Goal: Task Accomplishment & Management: Complete application form

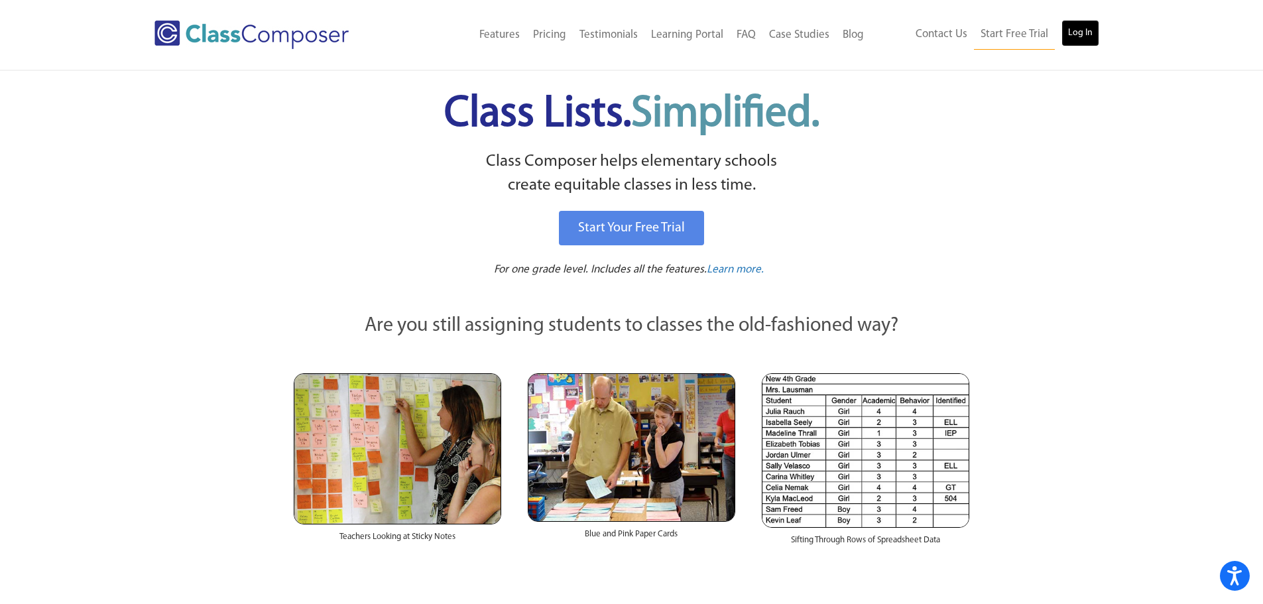
click at [1089, 28] on link "Log In" at bounding box center [1080, 33] width 38 height 27
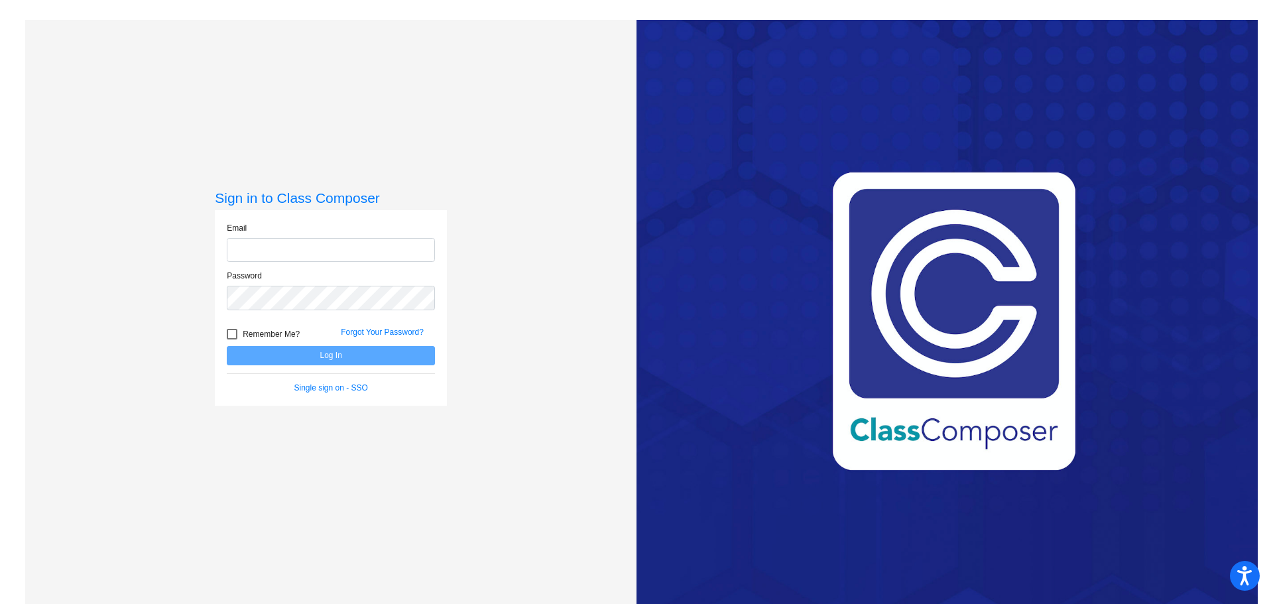
type input "[EMAIL_ADDRESS][PERSON_NAME][DOMAIN_NAME]"
click at [361, 360] on button "Log In" at bounding box center [331, 355] width 208 height 19
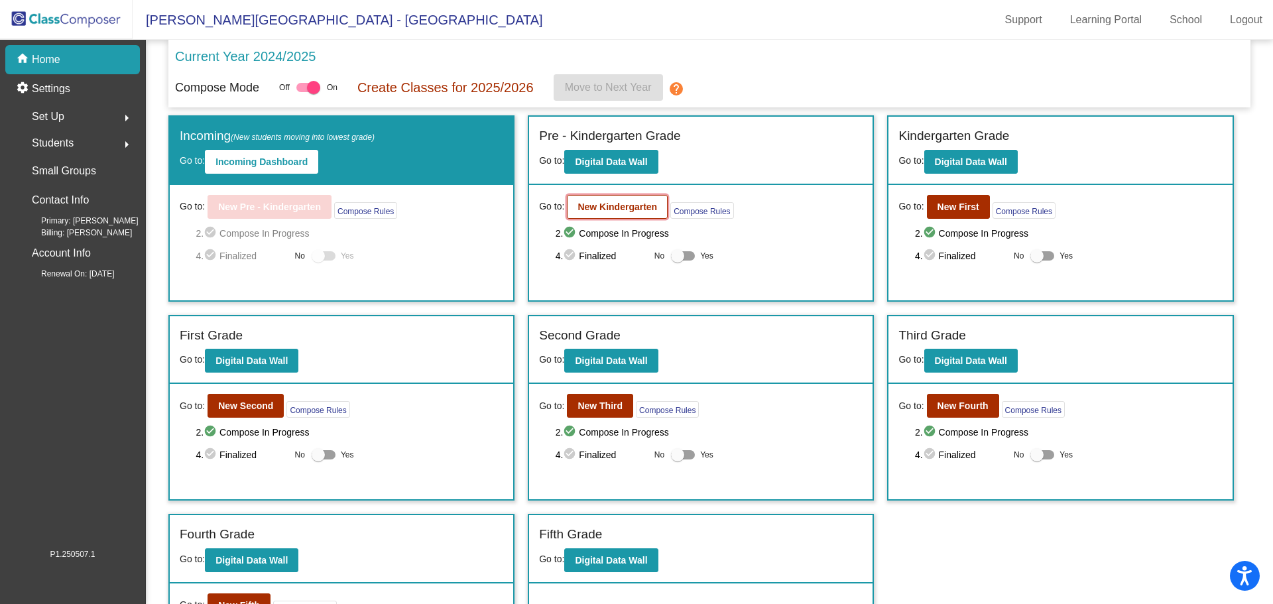
click at [632, 198] on button "New Kindergarten" at bounding box center [617, 207] width 101 height 24
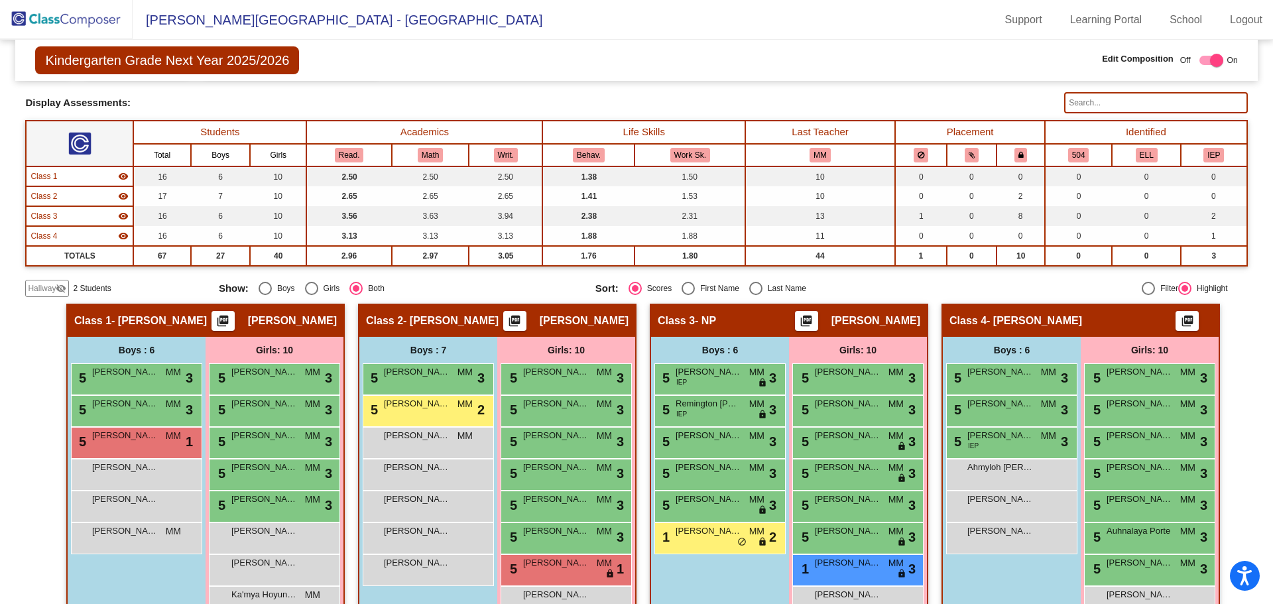
scroll to position [33, 0]
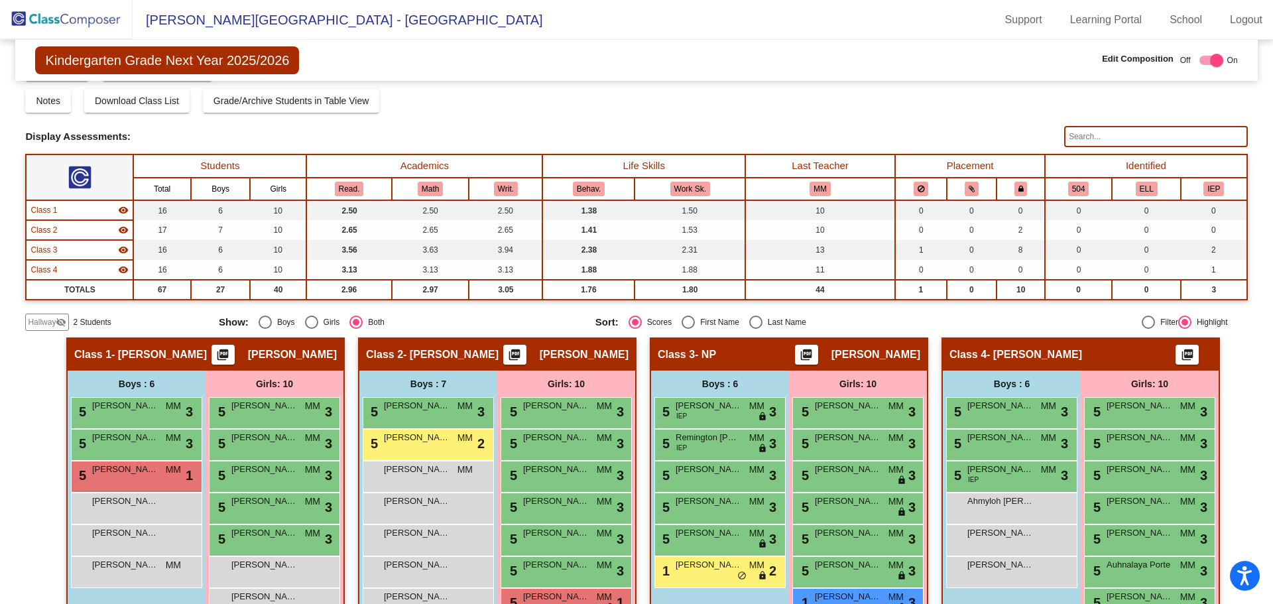
click at [38, 319] on span "Hallway" at bounding box center [42, 322] width 28 height 12
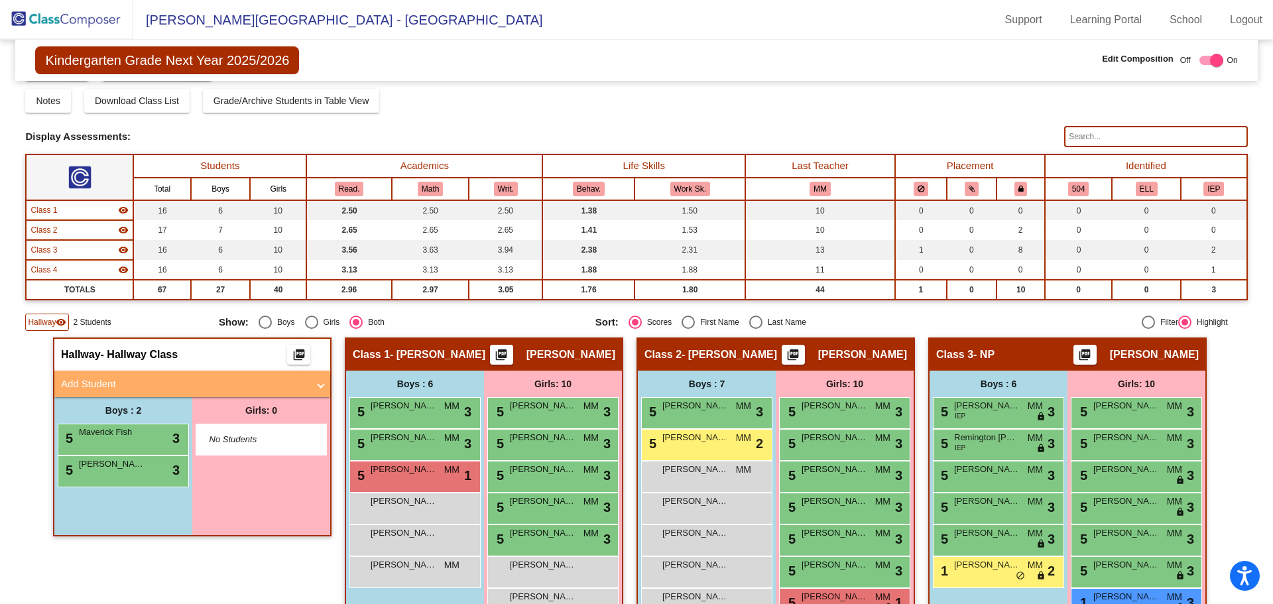
click at [150, 381] on mat-panel-title "Add Student" at bounding box center [184, 383] width 247 height 15
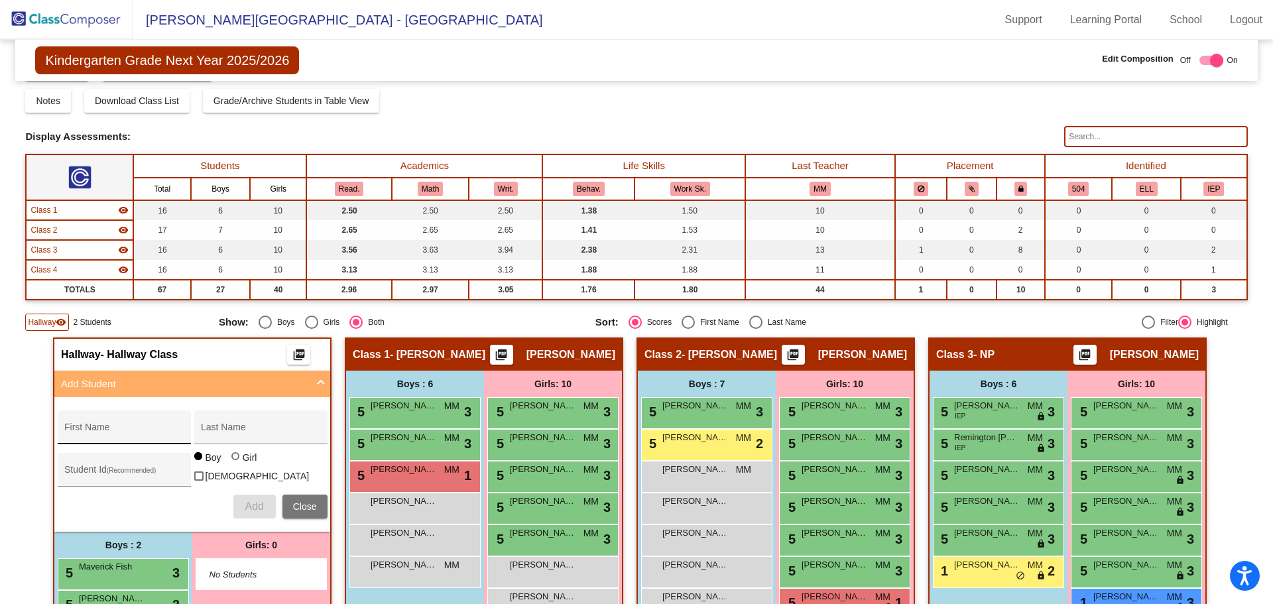
click at [131, 426] on div "First Name" at bounding box center [123, 431] width 119 height 27
type input "Alizaye"
type input "Barnette"
click at [231, 460] on div at bounding box center [235, 456] width 8 height 8
click at [236, 463] on input "Girl" at bounding box center [236, 463] width 1 height 1
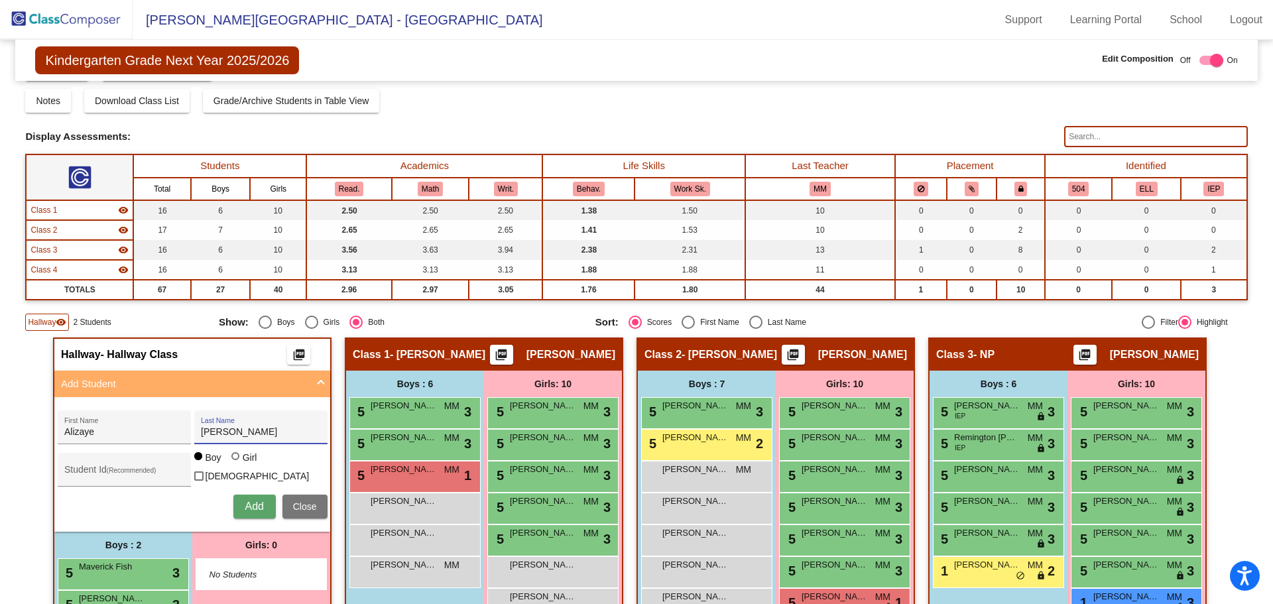
radio input "true"
click at [255, 500] on span "Add" at bounding box center [254, 505] width 19 height 11
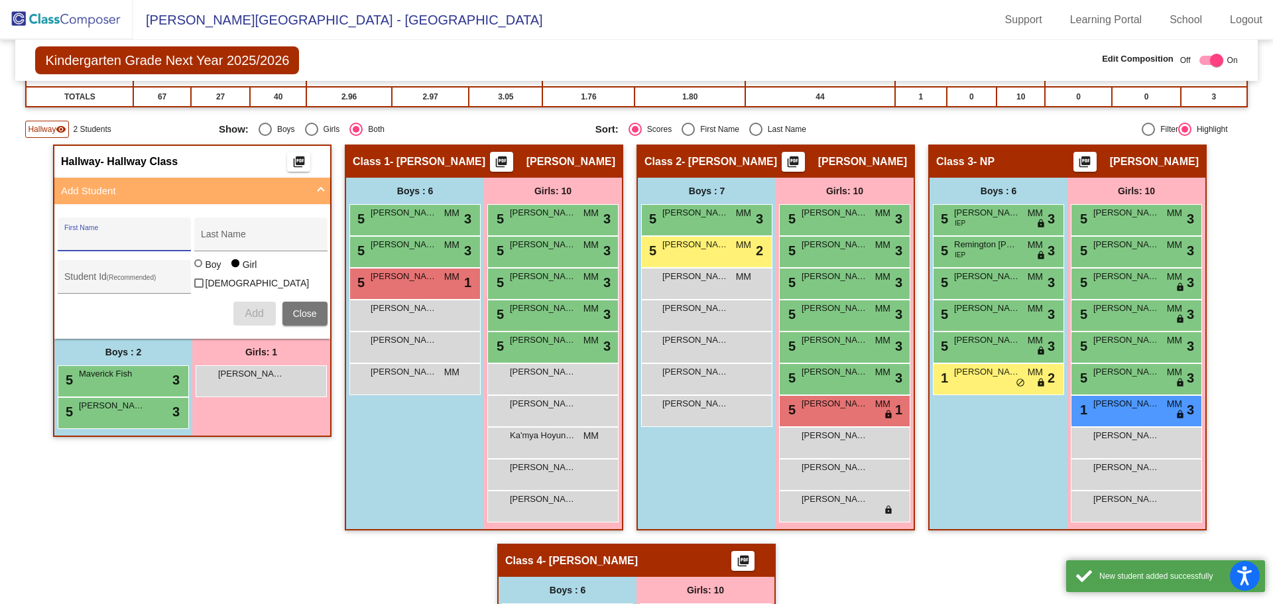
scroll to position [232, 0]
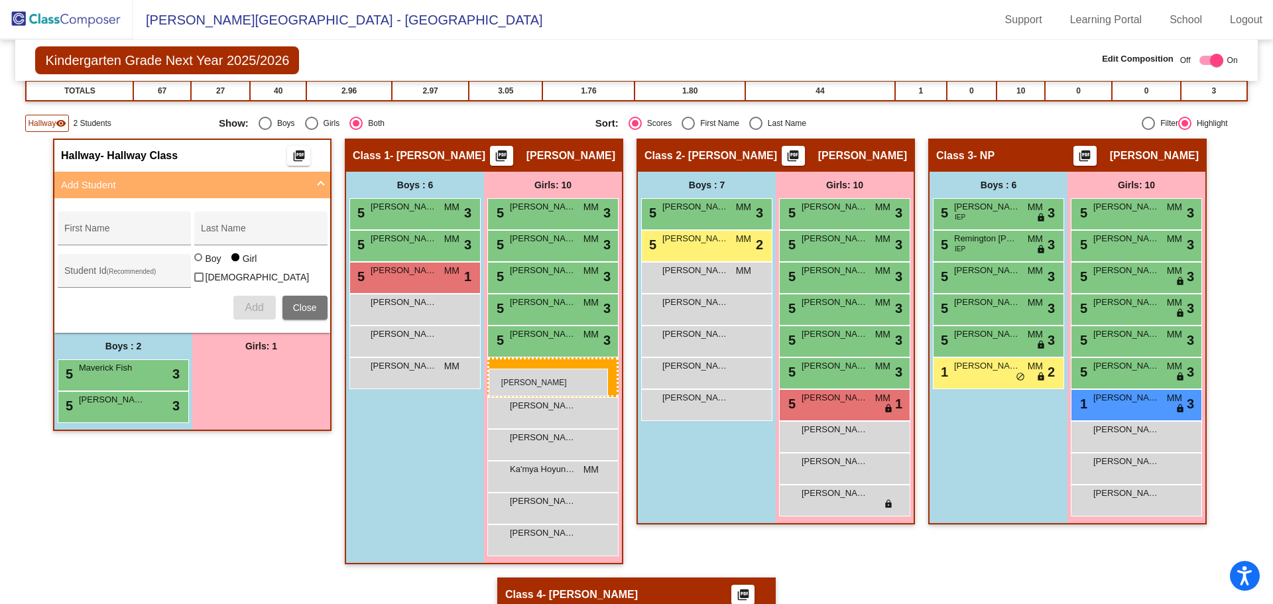
drag, startPoint x: 231, startPoint y: 366, endPoint x: 485, endPoint y: 362, distance: 254.6
